Goal: Browse casually: Explore the website without a specific task or goal

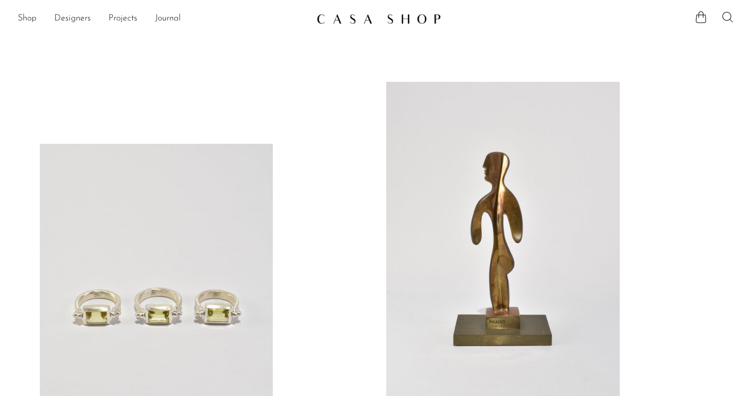
click at [729, 19] on icon at bounding box center [728, 17] width 11 height 11
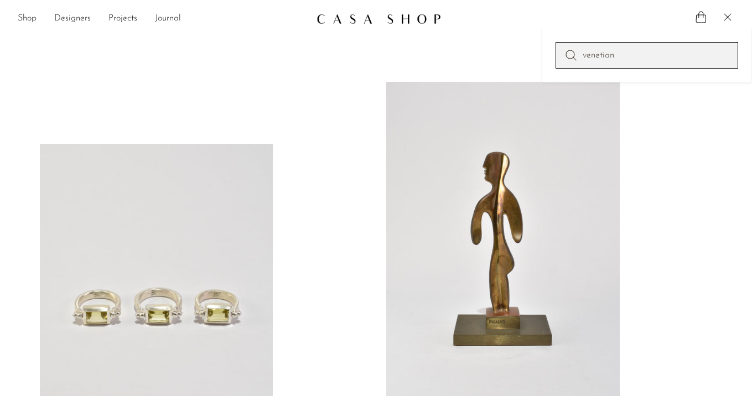
type input "venetian"
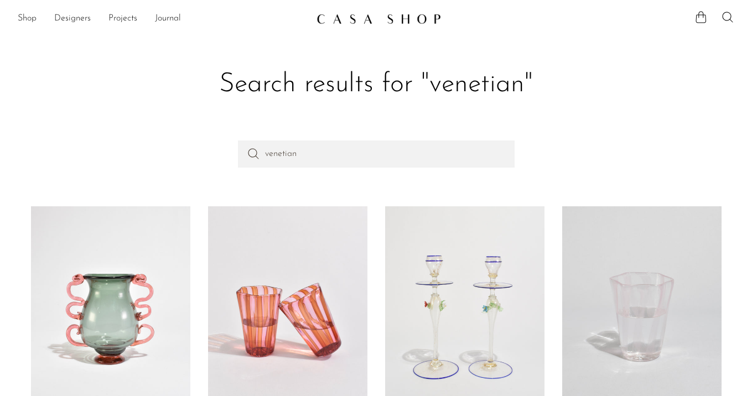
click at [393, 15] on img at bounding box center [379, 18] width 125 height 11
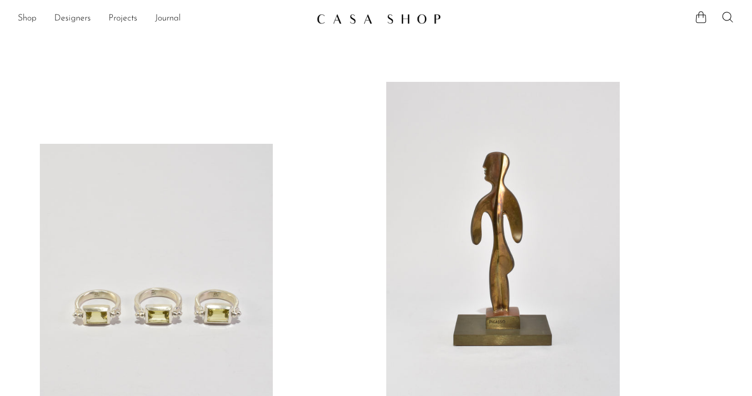
click at [472, 148] on link at bounding box center [503, 245] width 234 height 327
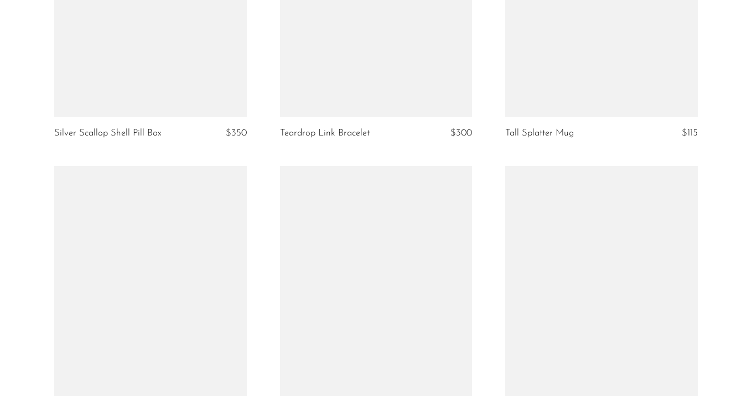
scroll to position [3590, 0]
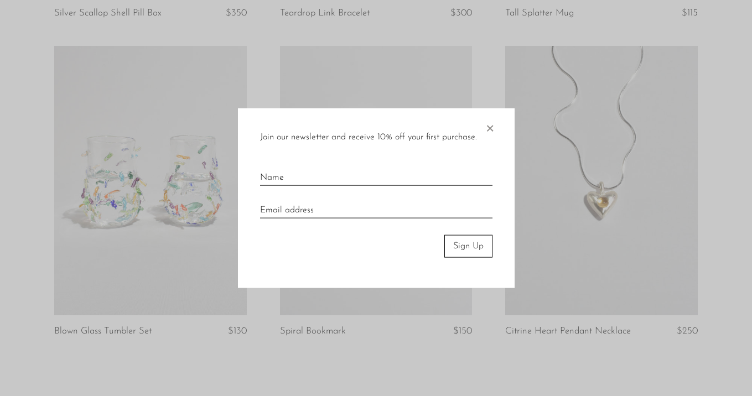
click at [487, 135] on span "×" at bounding box center [489, 126] width 11 height 35
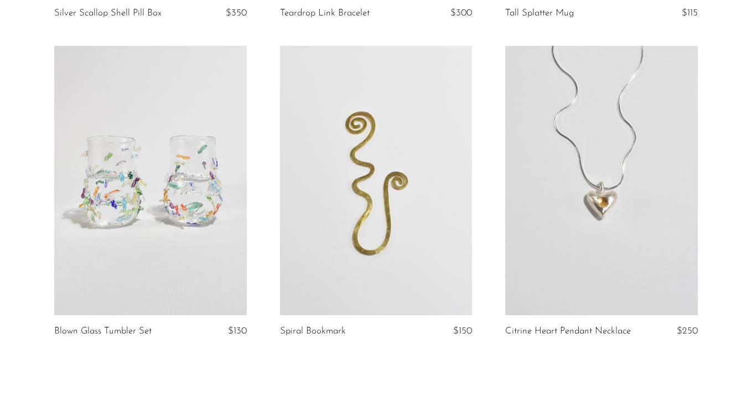
scroll to position [3815, 0]
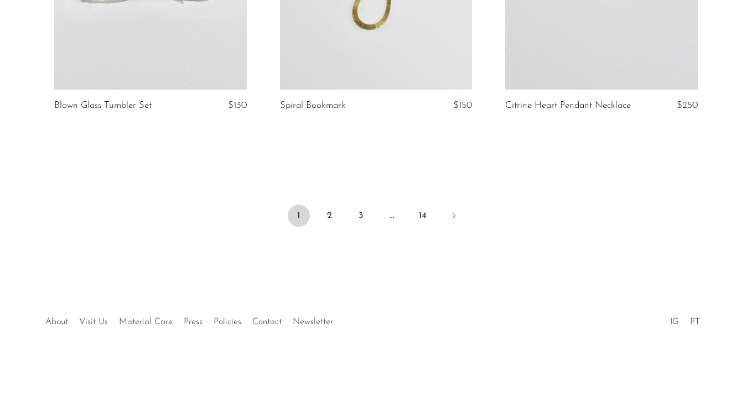
click at [410, 210] on ul "1 2 3 … 14" at bounding box center [376, 216] width 709 height 33
click at [425, 214] on link "14" at bounding box center [423, 216] width 22 height 22
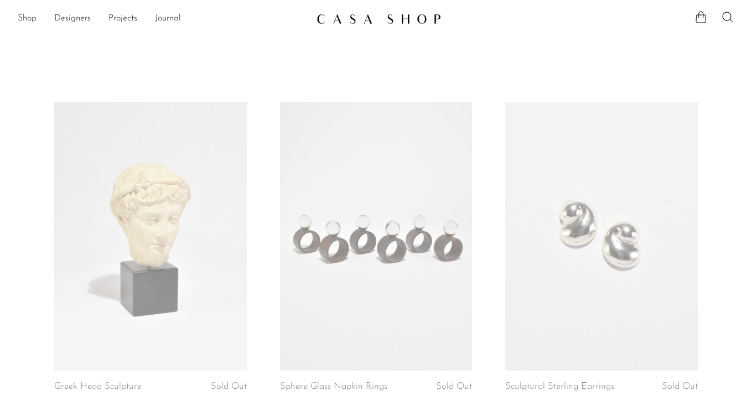
click at [29, 19] on link "Shop" at bounding box center [27, 19] width 19 height 14
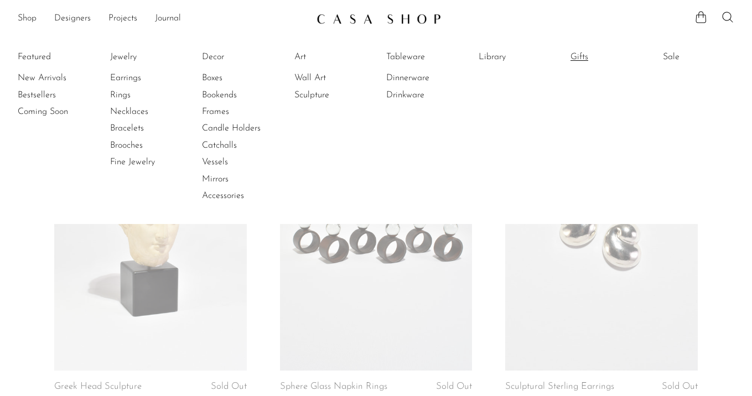
click at [571, 59] on link "Gifts" at bounding box center [612, 57] width 83 height 12
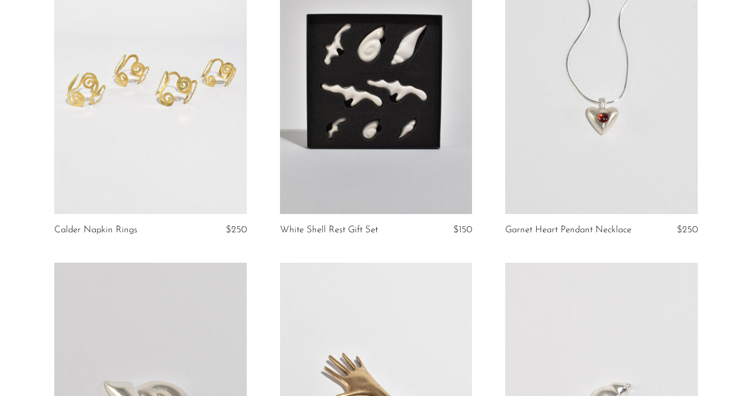
scroll to position [3652, 0]
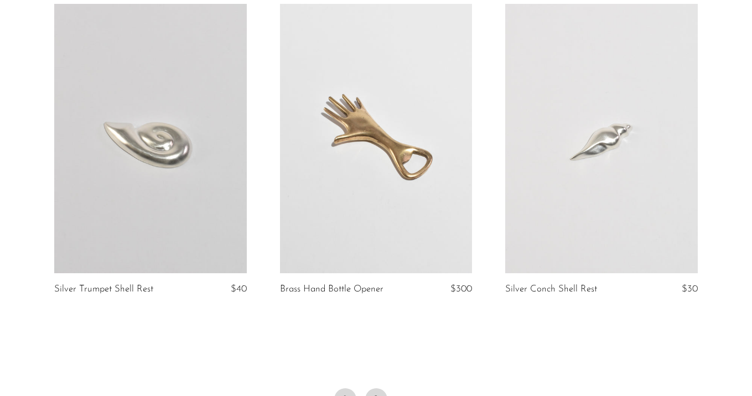
click at [376, 389] on link "2" at bounding box center [376, 400] width 22 height 22
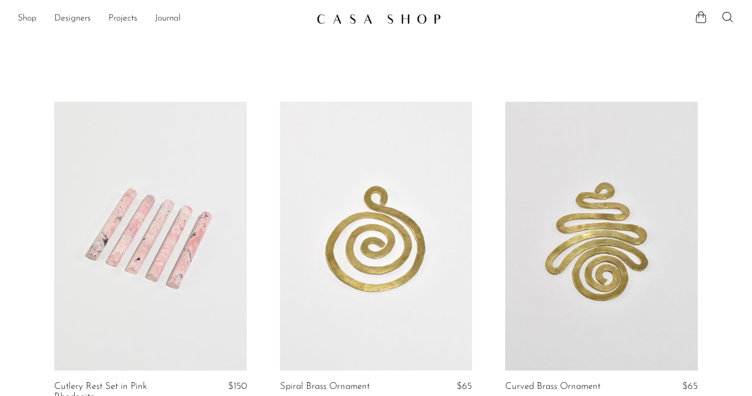
click at [332, 27] on link at bounding box center [377, 19] width 120 height 20
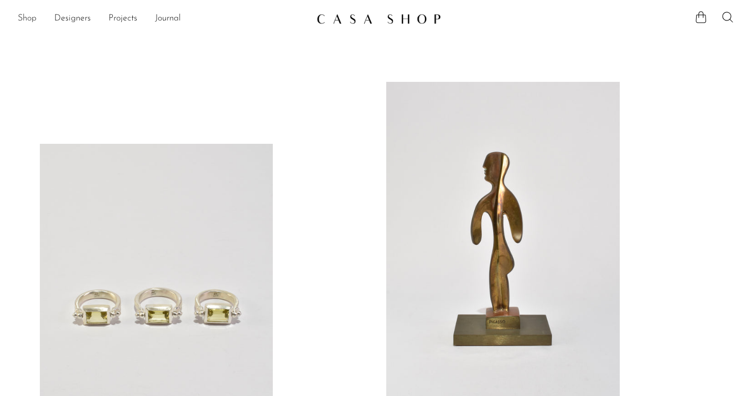
click at [24, 20] on link "Shop" at bounding box center [27, 19] width 19 height 14
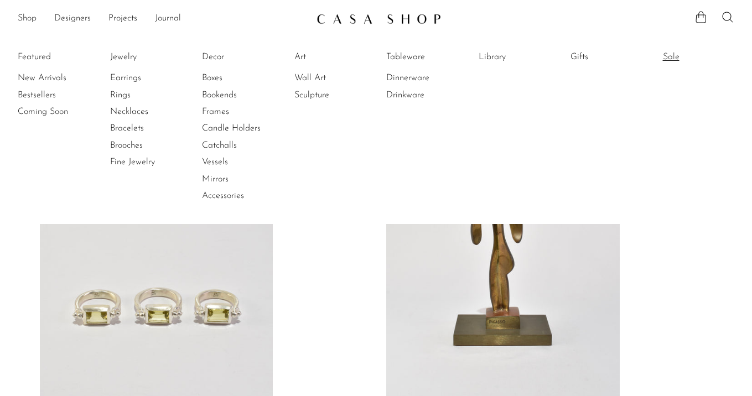
click at [667, 55] on link "Sale" at bounding box center [704, 57] width 83 height 12
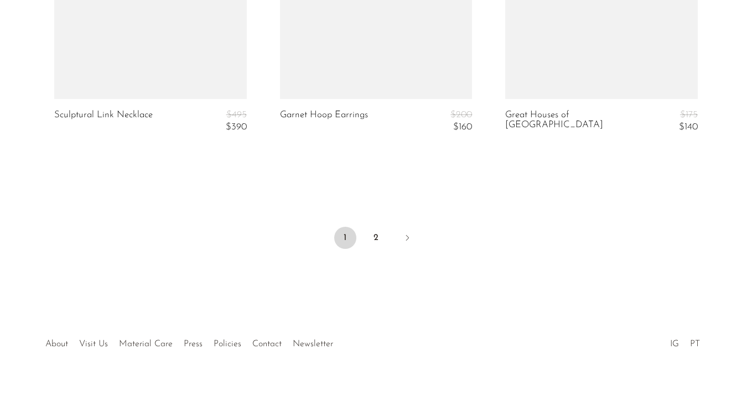
scroll to position [3934, 0]
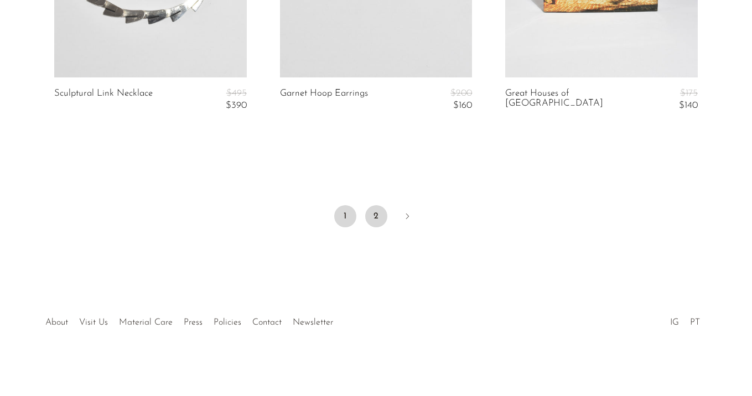
click at [373, 212] on link "2" at bounding box center [376, 216] width 22 height 22
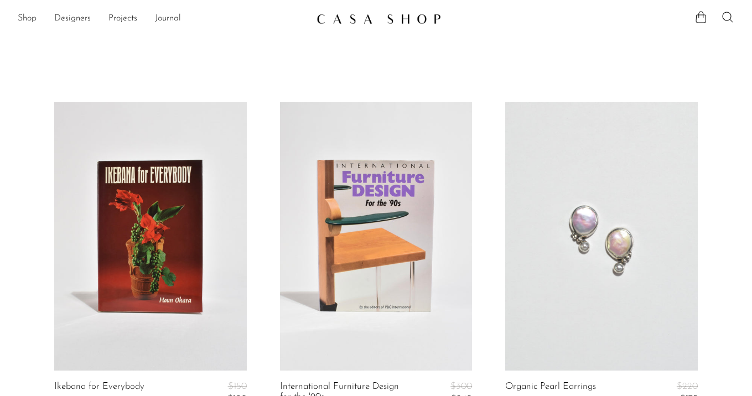
click at [332, 19] on img at bounding box center [379, 18] width 125 height 11
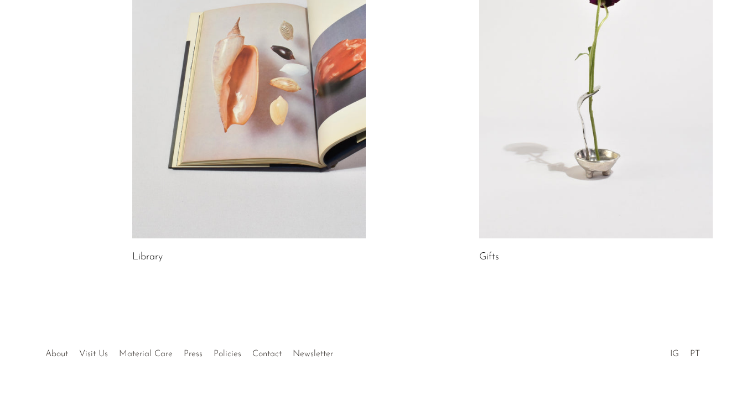
scroll to position [649, 0]
click at [235, 168] on link at bounding box center [249, 74] width 234 height 327
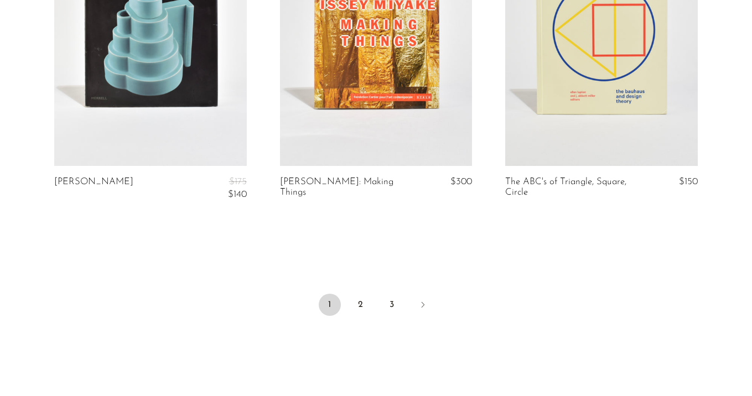
scroll to position [3794, 0]
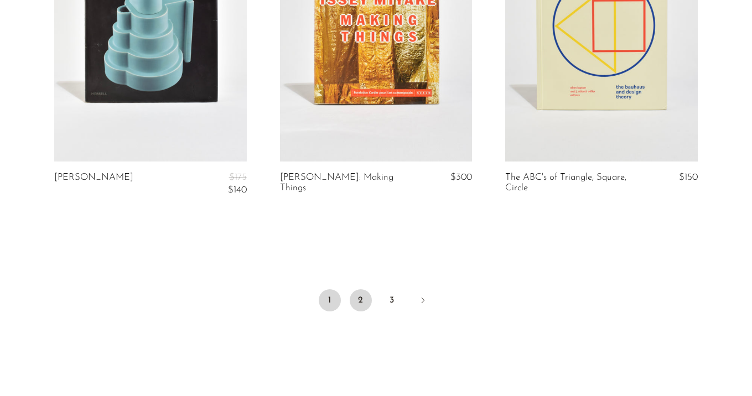
click at [352, 290] on link "2" at bounding box center [361, 301] width 22 height 22
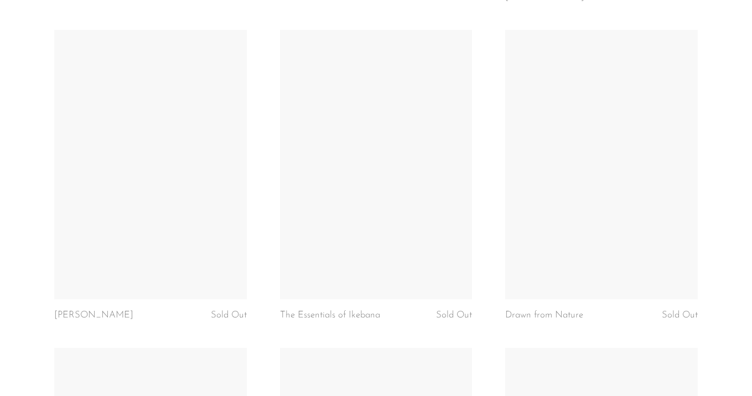
scroll to position [2867, 0]
